Goal: Register for event/course

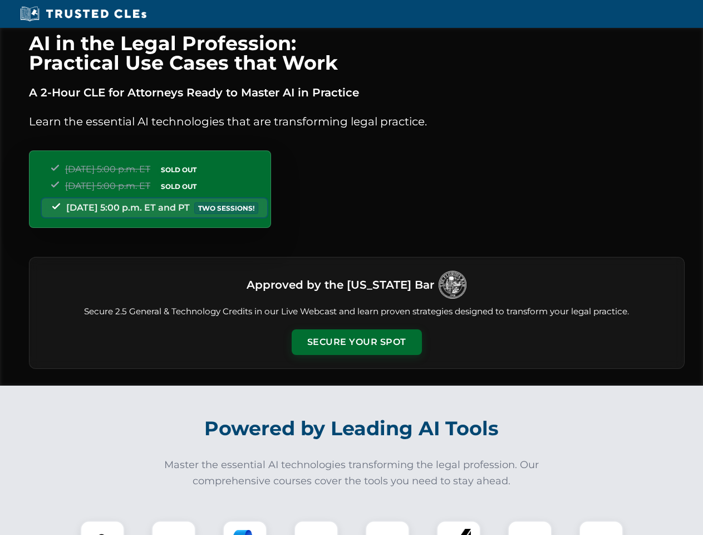
click at [356, 342] on button "Secure Your Spot" at bounding box center [357, 342] width 130 height 26
click at [102, 527] on img at bounding box center [102, 542] width 32 height 32
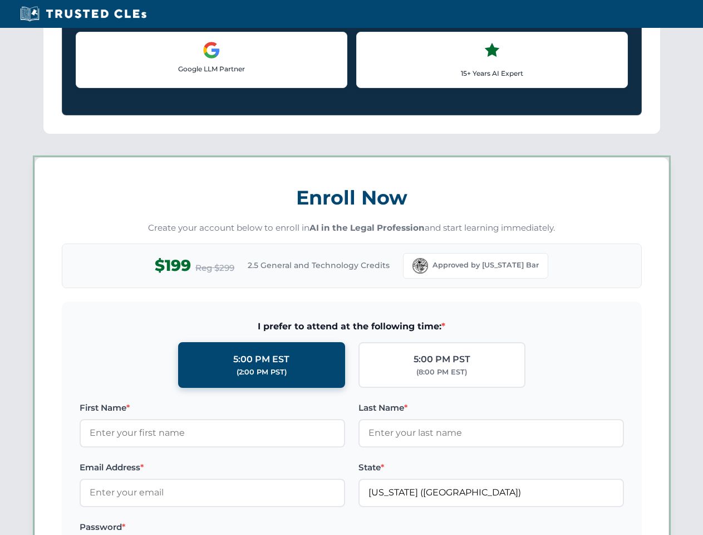
click at [245, 527] on label "Password *" at bounding box center [213, 526] width 266 height 13
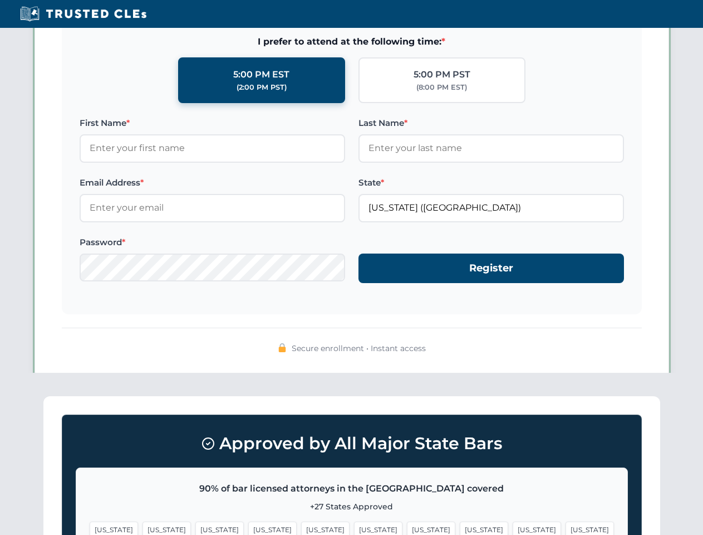
click at [513, 527] on span "[US_STATE]" at bounding box center [537, 529] width 48 height 16
